Goal: Information Seeking & Learning: Learn about a topic

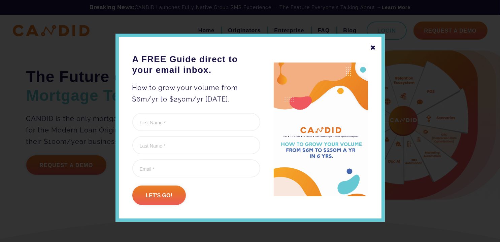
click at [371, 46] on div "✖" at bounding box center [373, 47] width 6 height 11
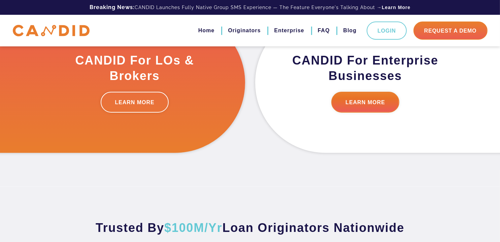
scroll to position [269, 0]
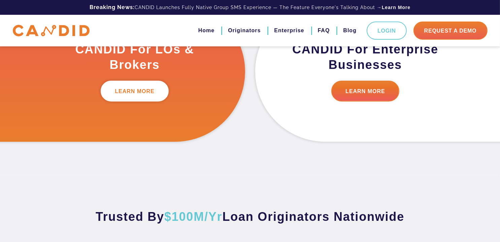
click at [132, 93] on link "LEARN MORE" at bounding box center [135, 91] width 68 height 21
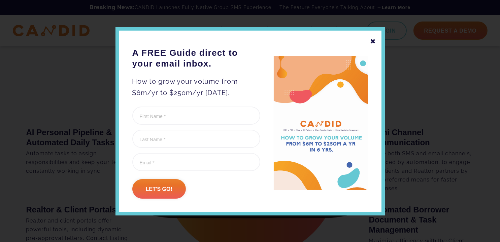
scroll to position [12, 0]
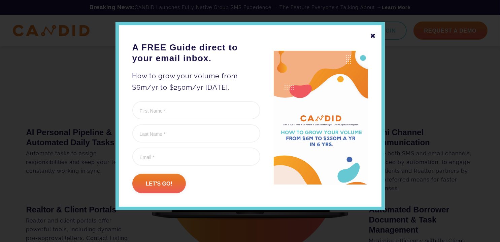
click at [371, 35] on div "✖" at bounding box center [373, 35] width 6 height 11
